Goal: Task Accomplishment & Management: Use online tool/utility

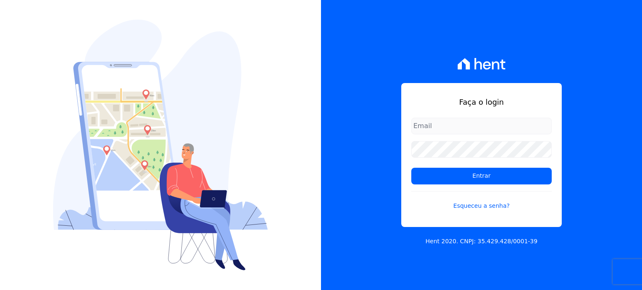
type input "[PERSON_NAME][EMAIL_ADDRESS][DOMAIN_NAME]"
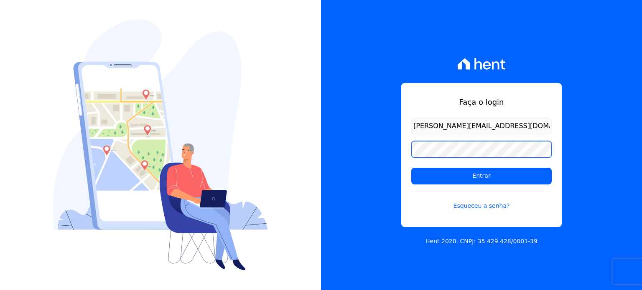
click at [380, 153] on div "Faça o login [PERSON_NAME][EMAIL_ADDRESS][DOMAIN_NAME] Entrar Esqueceu a senha?…" at bounding box center [481, 145] width 321 height 290
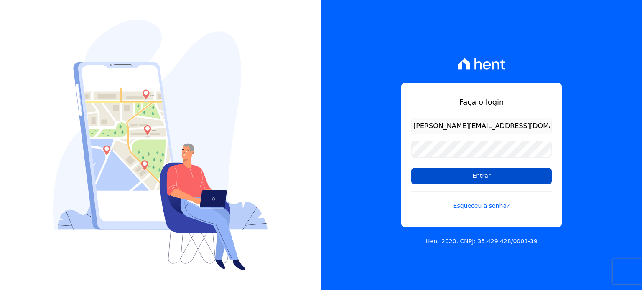
click at [438, 183] on input "Entrar" at bounding box center [481, 176] width 140 height 17
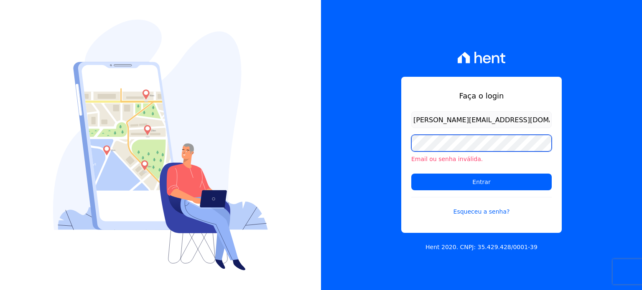
click at [379, 139] on div "Faça o login paula.silva@senziani.com Email ou senha inválida. Entrar Esqueceu …" at bounding box center [481, 145] width 321 height 290
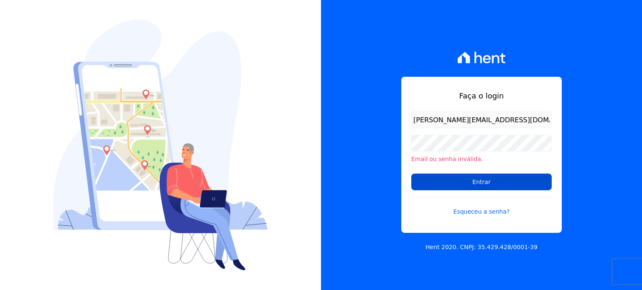
click at [437, 187] on input "Entrar" at bounding box center [481, 182] width 140 height 17
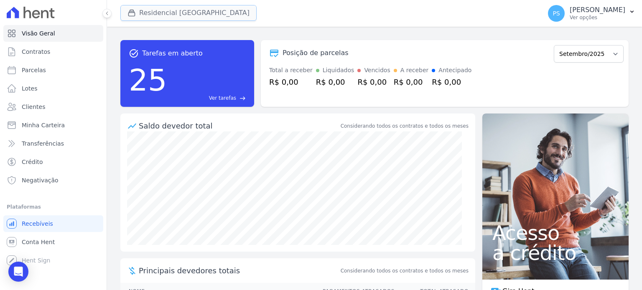
click at [147, 7] on button "Residencial Villa Sardenha" at bounding box center [188, 13] width 136 height 16
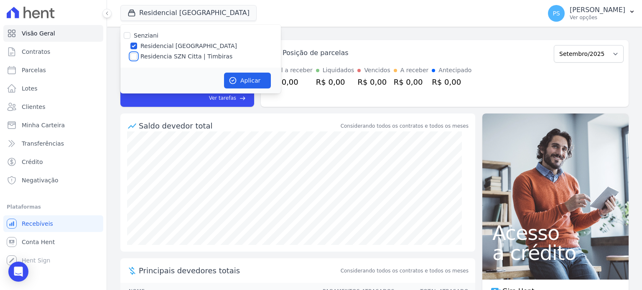
click at [131, 56] on input "Residencia SZN Citta | Timbiras" at bounding box center [133, 56] width 7 height 7
checkbox input "true"
click at [145, 46] on label "Residencial Villa Sardenha" at bounding box center [188, 46] width 97 height 9
click at [137, 46] on input "Residencial Villa Sardenha" at bounding box center [133, 46] width 7 height 7
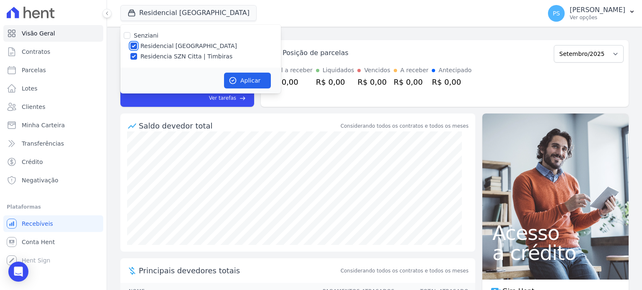
checkbox input "false"
click at [245, 78] on button "Aplicar" at bounding box center [247, 81] width 47 height 16
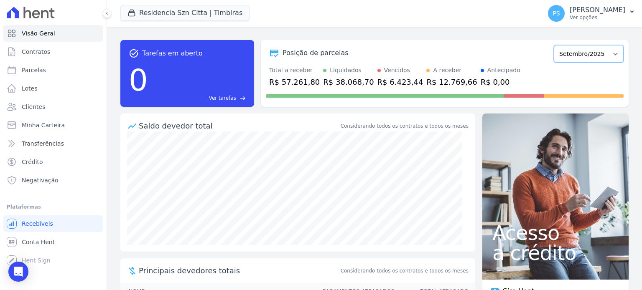
click at [608, 55] on select "Junho/2025 Julho/2025 Agosto/2025 Setembro/2025 Outubro/2025 Novembro/2025 Deze…" at bounding box center [589, 54] width 70 height 18
click at [627, 13] on button "PS Paula Silva Ver opções" at bounding box center [591, 13] width 101 height 23
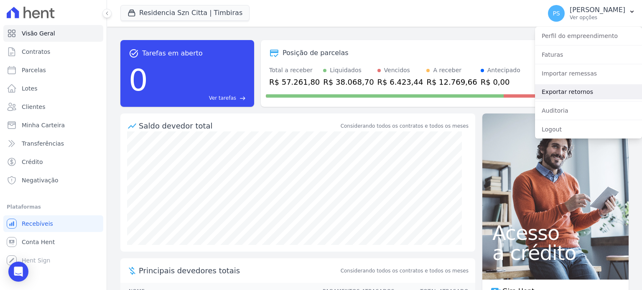
click at [561, 93] on link "Exportar retornos" at bounding box center [588, 91] width 107 height 15
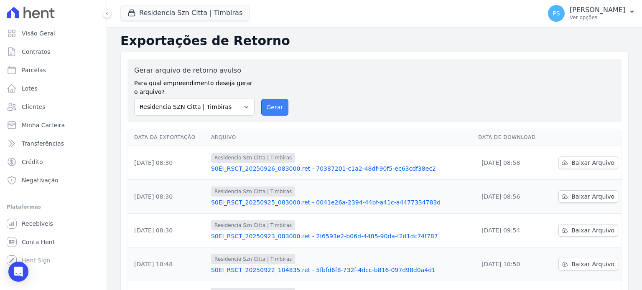
click at [273, 107] on button "Gerar" at bounding box center [275, 107] width 28 height 17
